Goal: Entertainment & Leisure: Browse casually

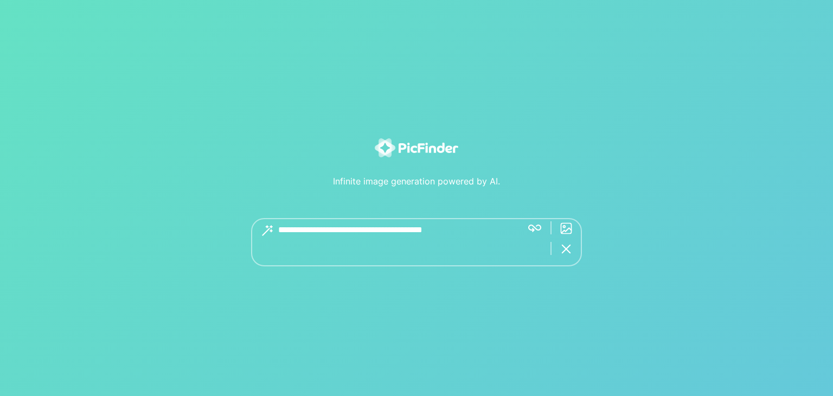
click at [348, 235] on textarea at bounding box center [395, 242] width 235 height 48
type textarea "**********"
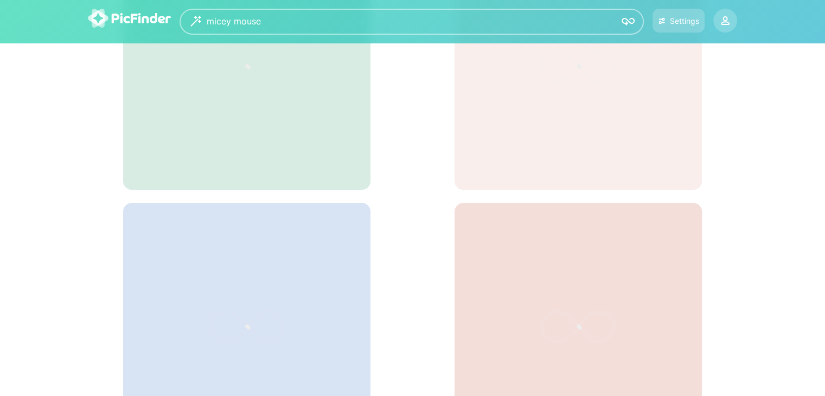
scroll to position [122, 0]
